Goal: Use online tool/utility: Utilize a website feature to perform a specific function

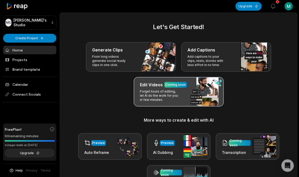
click at [162, 87] on h3 "Edit Videos" at bounding box center [151, 84] width 23 height 6
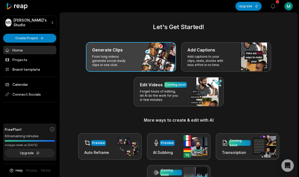
click at [108, 59] on p "From long videos generate social ready clips in one click." at bounding box center [112, 60] width 40 height 12
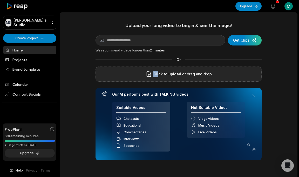
click at [158, 71] on span "Click to upload" at bounding box center [167, 74] width 28 height 6
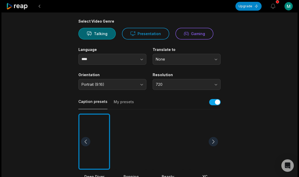
scroll to position [38, 0]
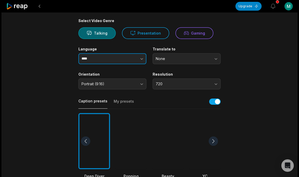
click at [138, 59] on button "button" at bounding box center [132, 58] width 30 height 11
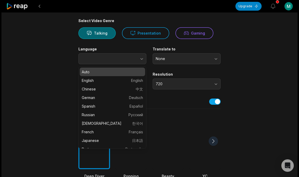
type input "****"
click at [250, 64] on main "00:58 video niño short.mp4 Get Clips Select Video Genre Talking Presentation G…" at bounding box center [149, 140] width 251 height 315
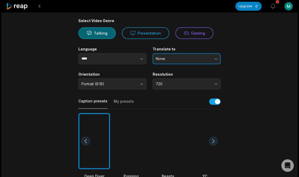
click at [177, 57] on span "None" at bounding box center [183, 58] width 54 height 5
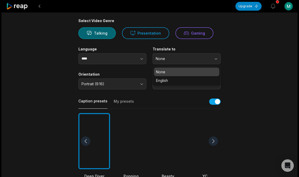
click at [182, 73] on p "None" at bounding box center [186, 71] width 61 height 5
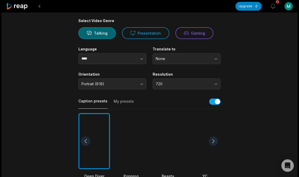
click at [251, 79] on main "00:58 video niño short.mp4 Get Clips Select Video Genre Talking Presentation G…" at bounding box center [149, 140] width 251 height 315
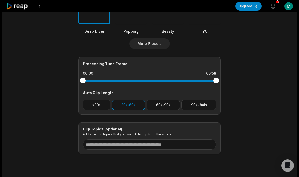
scroll to position [149, 0]
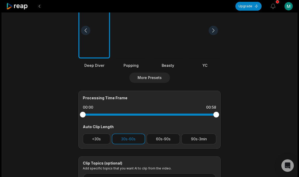
drag, startPoint x: 216, startPoint y: 115, endPoint x: 153, endPoint y: 115, distance: 63.0
click at [153, 115] on div at bounding box center [149, 114] width 133 height 2
drag, startPoint x: 216, startPoint y: 114, endPoint x: 207, endPoint y: 113, distance: 8.4
click at [207, 113] on div at bounding box center [149, 114] width 133 height 2
click at [94, 136] on button "<30s" at bounding box center [96, 138] width 27 height 11
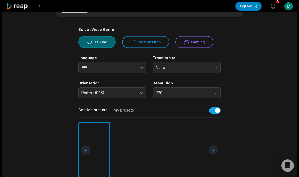
scroll to position [0, 0]
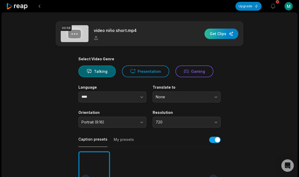
click at [220, 35] on div "button" at bounding box center [221, 34] width 34 height 10
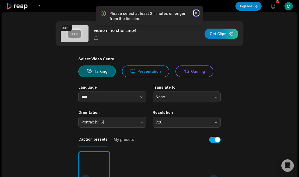
click at [195, 13] on icon "button" at bounding box center [195, 12] width 5 height 5
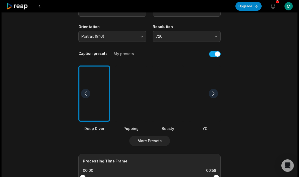
scroll to position [66, 0]
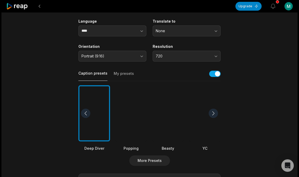
click at [130, 101] on div at bounding box center [131, 113] width 32 height 56
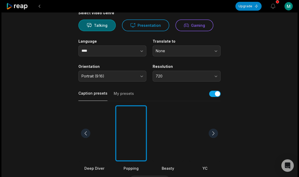
scroll to position [44, 0]
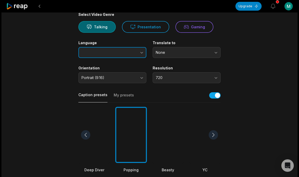
click at [129, 50] on button "button" at bounding box center [132, 52] width 30 height 11
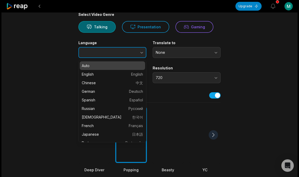
type input "****"
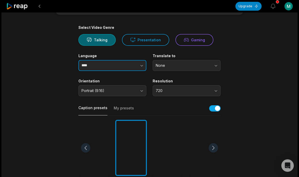
scroll to position [22, 0]
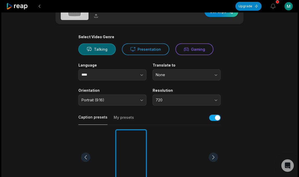
click at [93, 50] on button "Talking" at bounding box center [96, 49] width 37 height 12
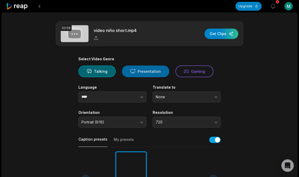
click at [157, 73] on button "Presentation" at bounding box center [145, 71] width 47 height 12
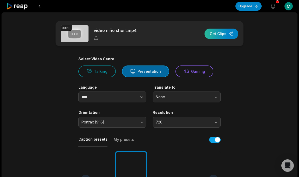
click at [227, 31] on div "button" at bounding box center [221, 34] width 34 height 10
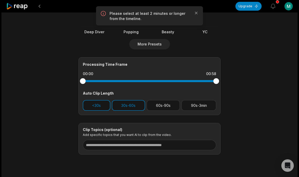
scroll to position [197, 0]
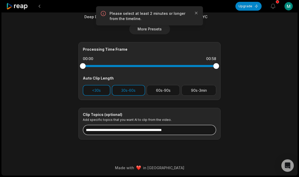
click at [152, 131] on input at bounding box center [149, 129] width 133 height 10
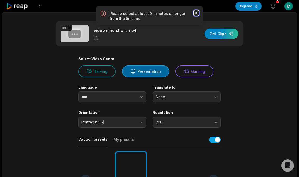
click at [196, 13] on icon "button" at bounding box center [195, 12] width 5 height 5
